Goal: Navigation & Orientation: Find specific page/section

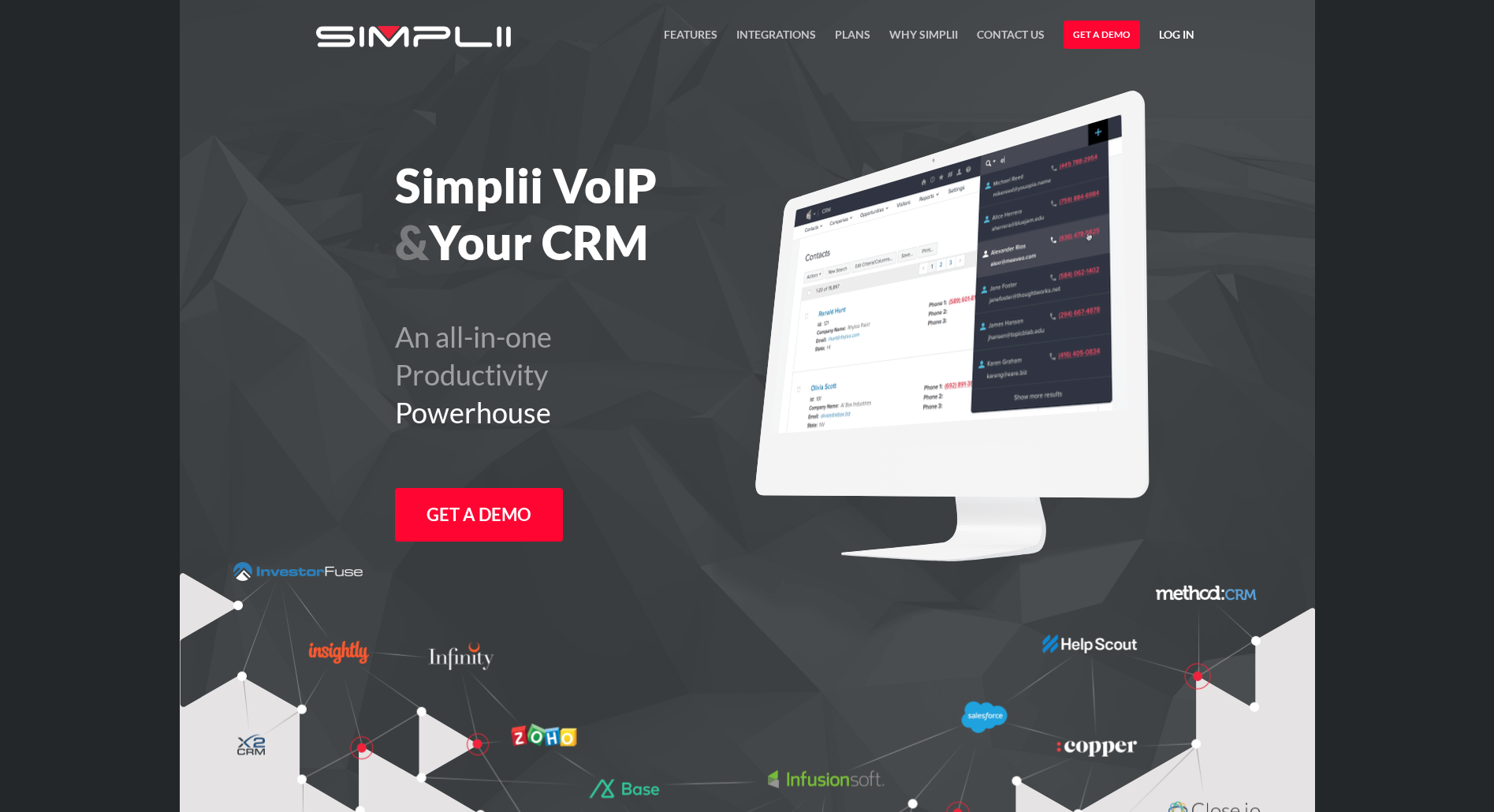
click at [1174, 35] on link "Log in" at bounding box center [1177, 37] width 36 height 24
click at [1158, 81] on link "Manager Portal" at bounding box center [1136, 82] width 101 height 25
drag, startPoint x: 101, startPoint y: 180, endPoint x: 149, endPoint y: 169, distance: 49.2
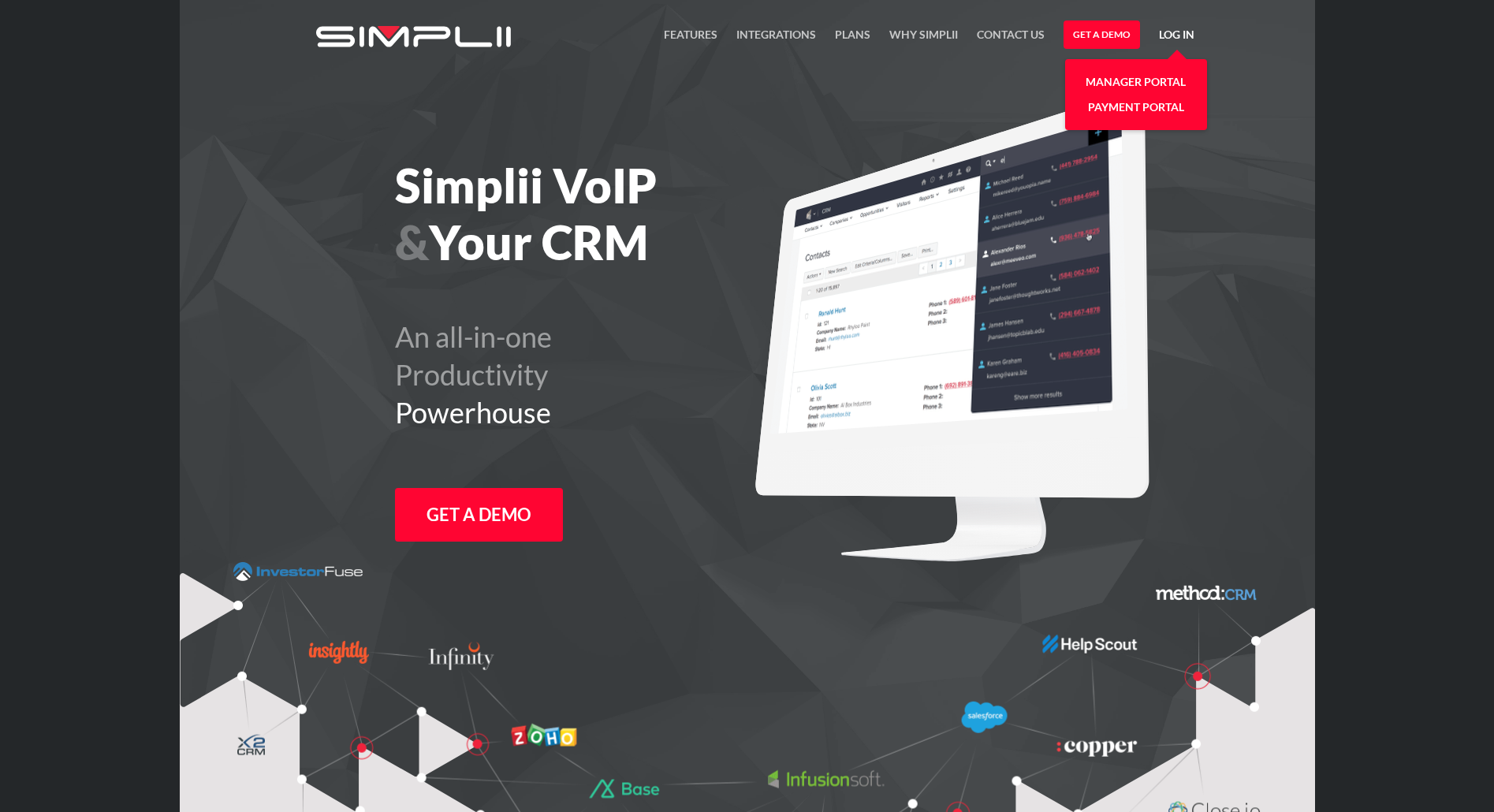
drag, startPoint x: 917, startPoint y: 188, endPoint x: 925, endPoint y: 187, distance: 8.1
click at [917, 188] on img at bounding box center [948, 274] width 357 height 319
click at [890, 157] on img at bounding box center [953, 326] width 394 height 472
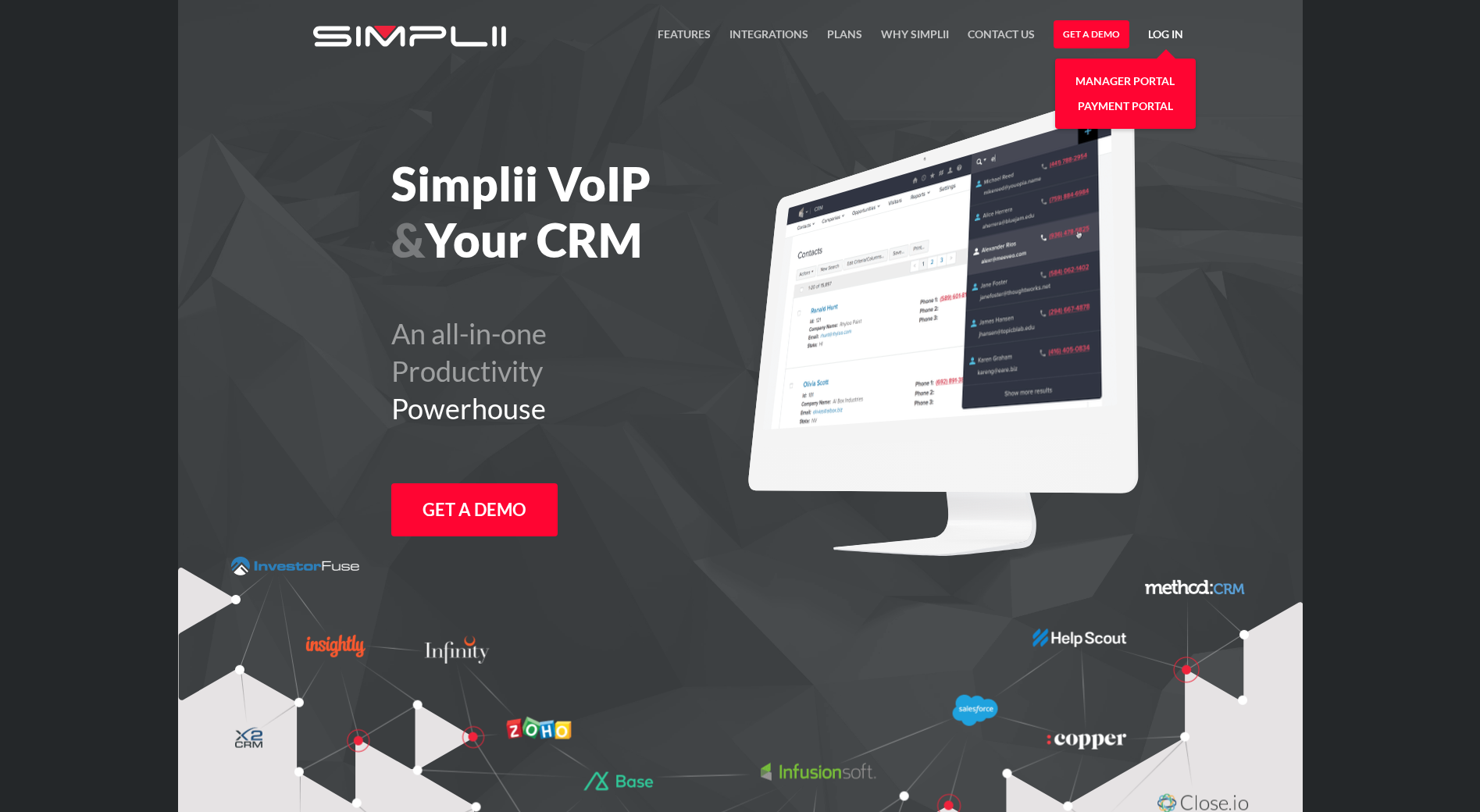
drag, startPoint x: 598, startPoint y: 214, endPoint x: 306, endPoint y: 88, distance: 318.0
click at [598, 214] on h1 "Simplii VoIP & Your CRM" at bounding box center [608, 212] width 435 height 112
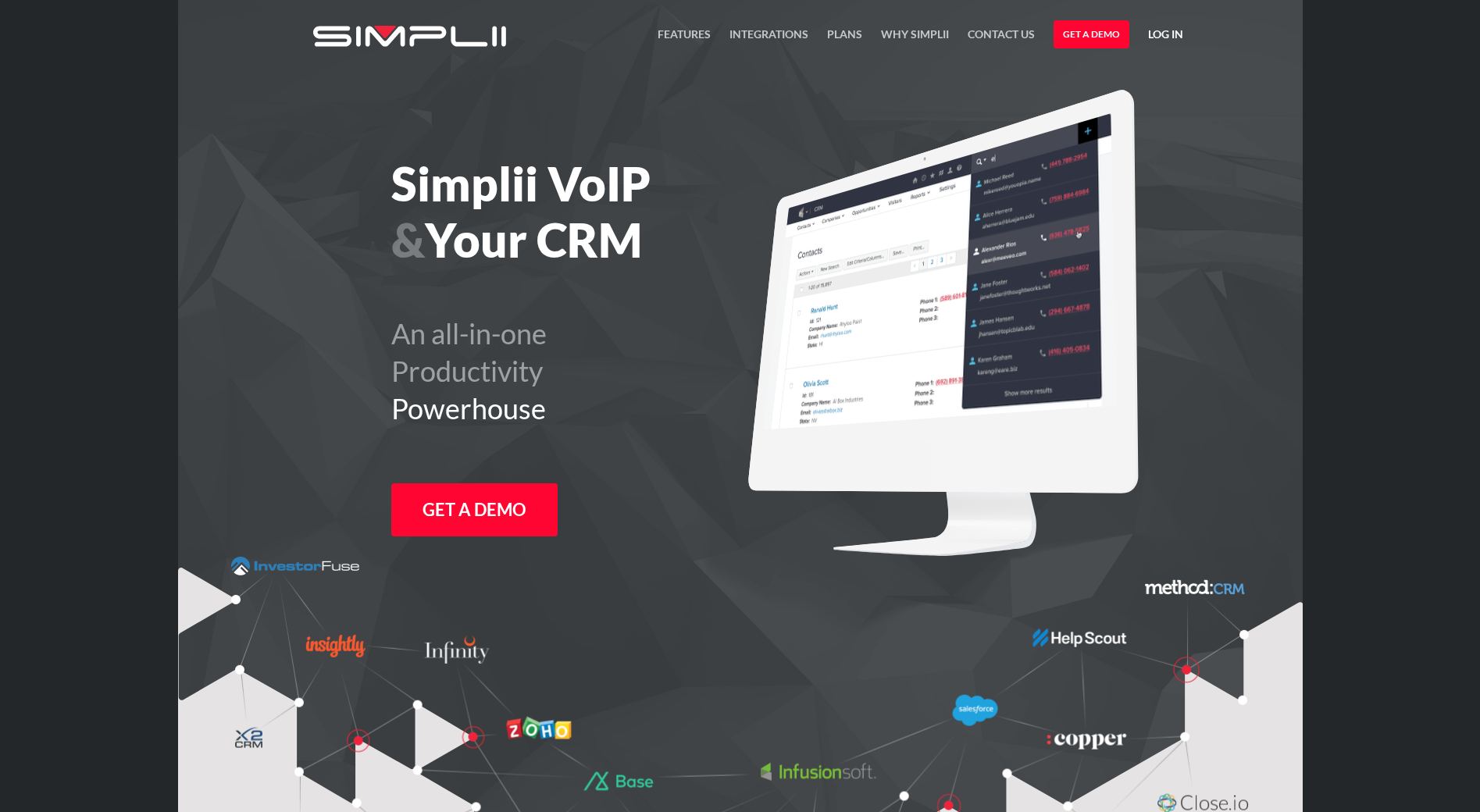
click at [1172, 30] on link "Log in" at bounding box center [1166, 36] width 35 height 24
click at [1120, 76] on link "Manager Portal" at bounding box center [1125, 81] width 100 height 25
